Goal: Navigation & Orientation: Find specific page/section

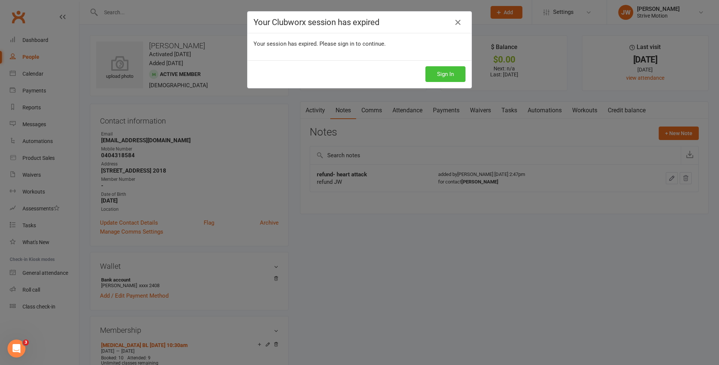
click at [449, 74] on button "Sign In" at bounding box center [446, 74] width 40 height 16
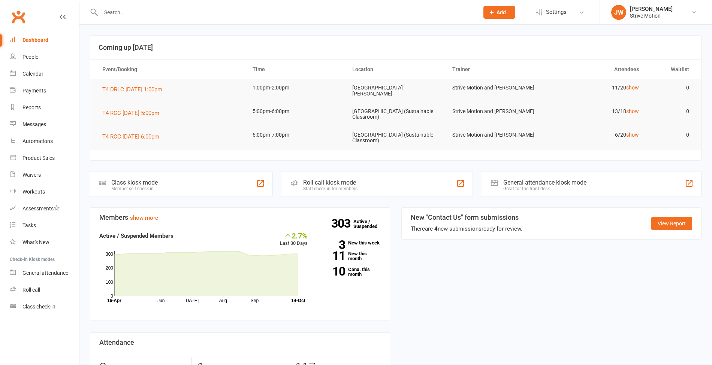
click at [38, 76] on div "Calendar" at bounding box center [32, 74] width 21 height 6
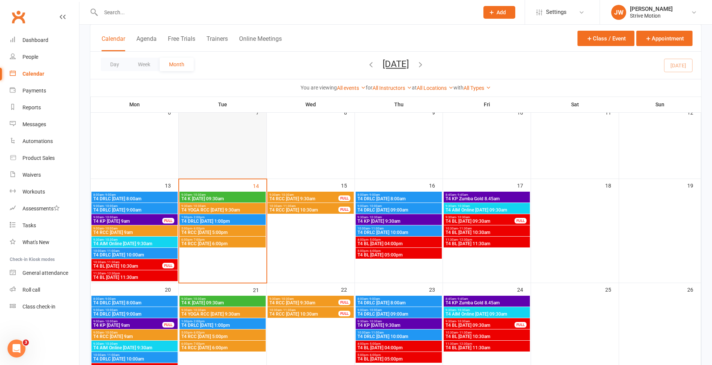
scroll to position [165, 0]
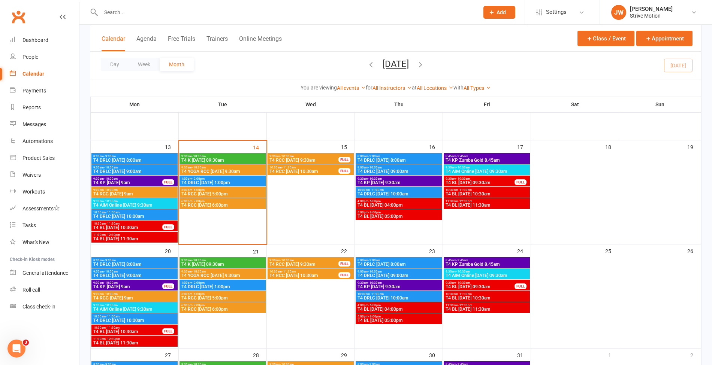
click at [226, 160] on span "T4 K [DATE] 09:30am" at bounding box center [222, 160] width 83 height 4
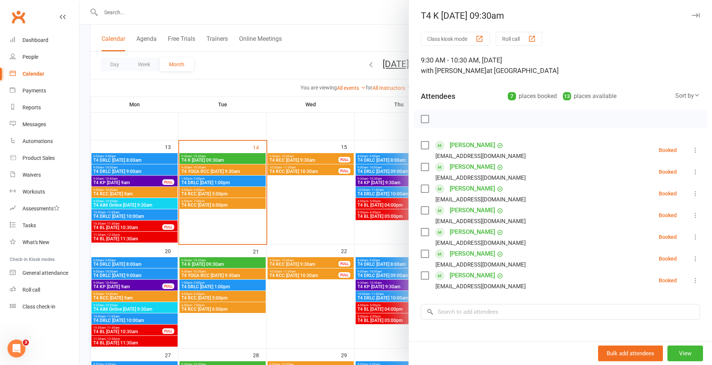
click at [275, 76] on div at bounding box center [395, 182] width 632 height 365
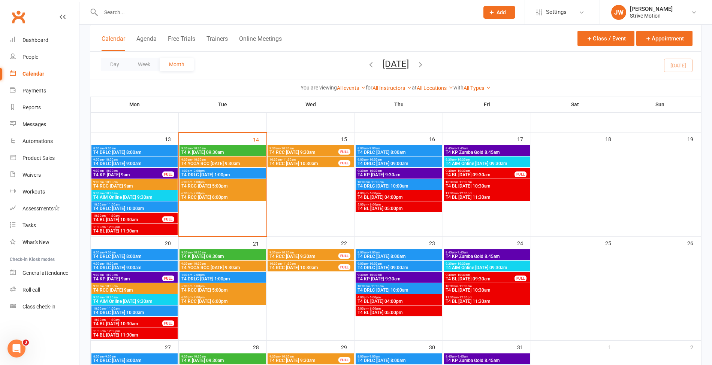
scroll to position [162, 0]
